Goal: Go to known website: Go to known website

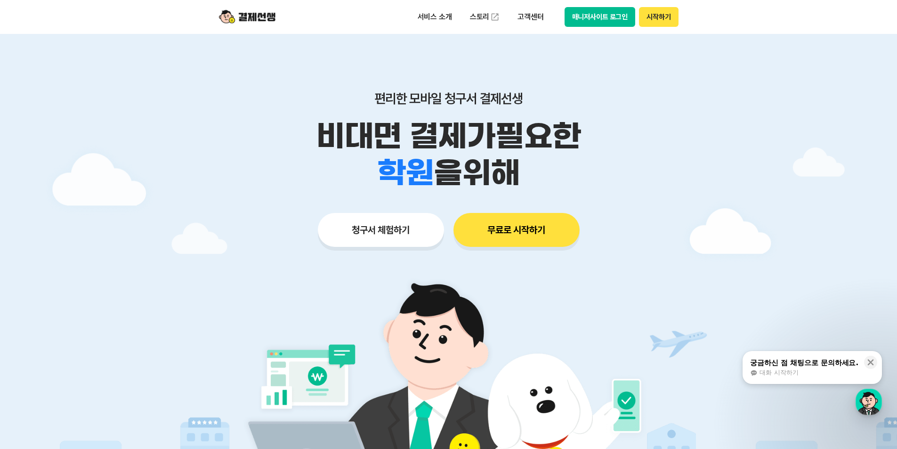
click at [573, 16] on button "매니저사이트 로그인" at bounding box center [600, 17] width 71 height 20
click at [604, 17] on button "매니저사이트 로그인" at bounding box center [600, 17] width 71 height 20
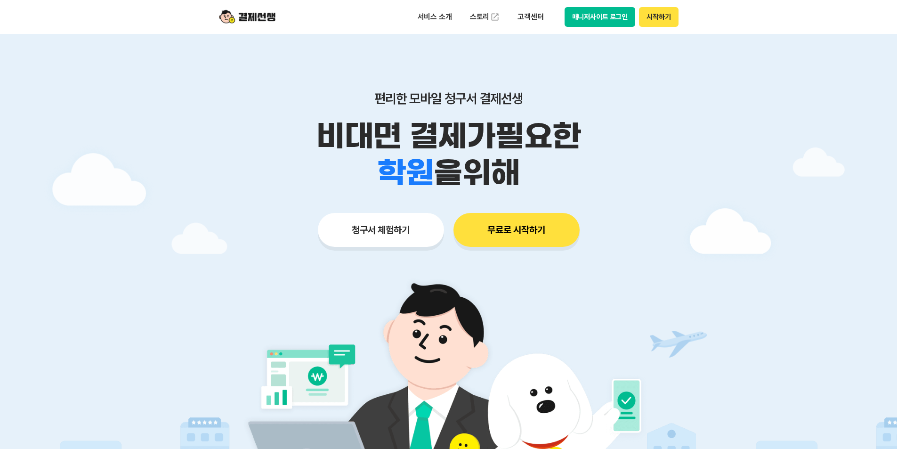
click at [627, 18] on button "매니저사이트 로그인" at bounding box center [600, 17] width 71 height 20
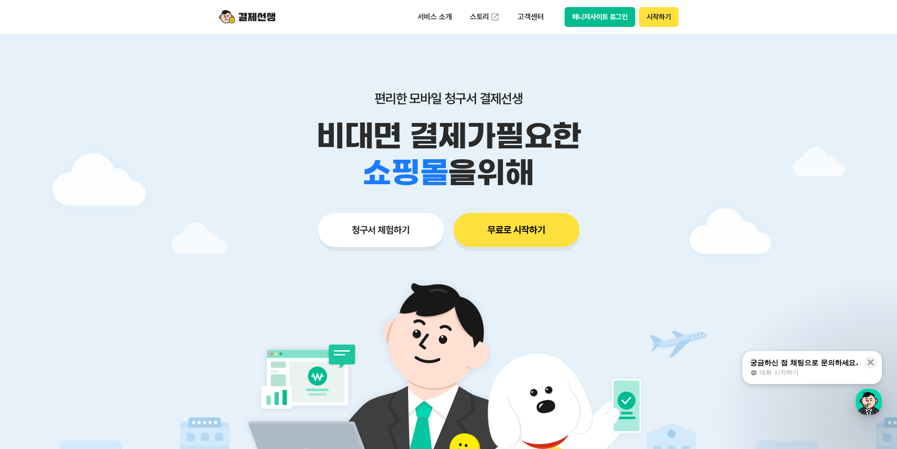
click at [580, 15] on button "매니저사이트 로그인" at bounding box center [600, 17] width 71 height 20
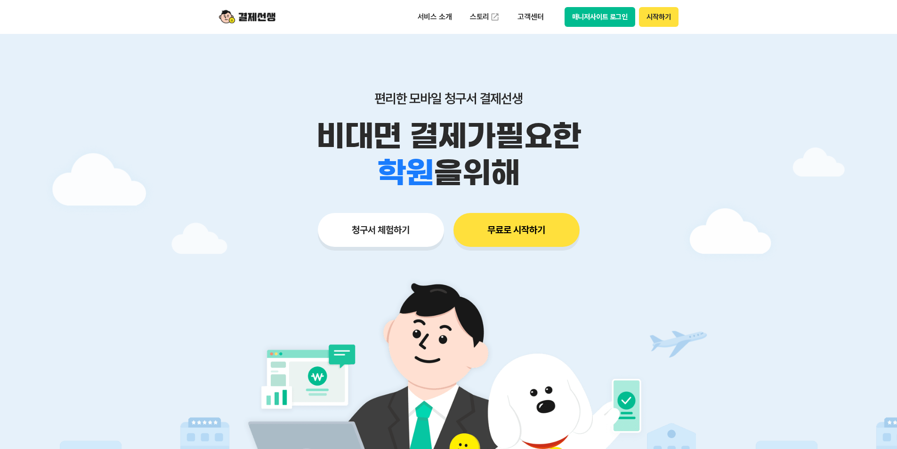
drag, startPoint x: 0, startPoint y: 0, endPoint x: 607, endPoint y: 16, distance: 606.7
click at [607, 16] on button "매니저사이트 로그인" at bounding box center [600, 17] width 71 height 20
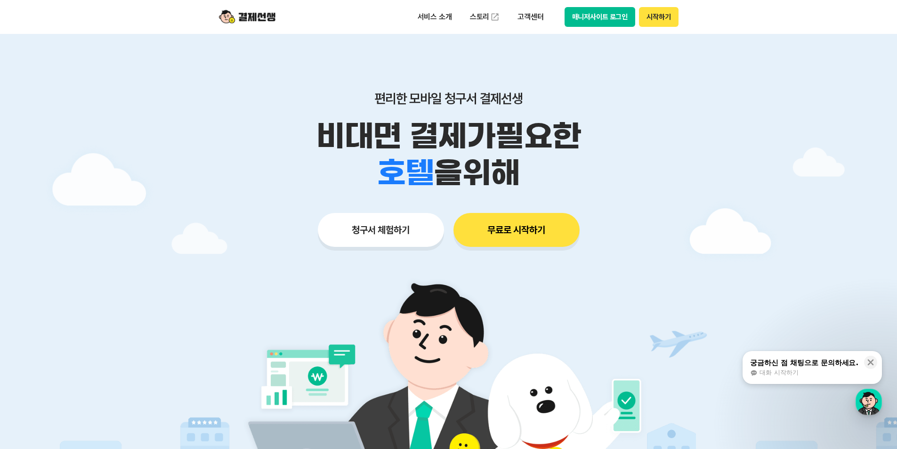
click at [613, 6] on div "서비스 소개 스토리 고객센터 매니저사이트 로그인 시작하기" at bounding box center [449, 17] width 482 height 34
click at [611, 16] on button "매니저사이트 로그인" at bounding box center [600, 17] width 71 height 20
